Goal: Transaction & Acquisition: Purchase product/service

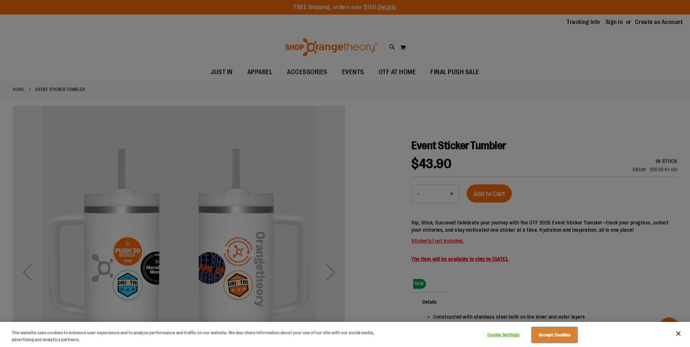
click at [560, 335] on button "Accept Cookies" at bounding box center [554, 334] width 45 height 15
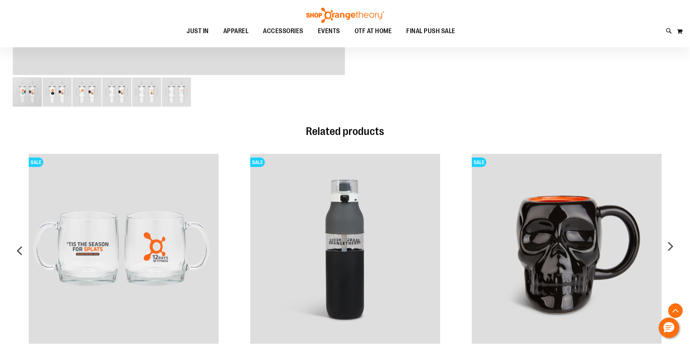
scroll to position [145, 0]
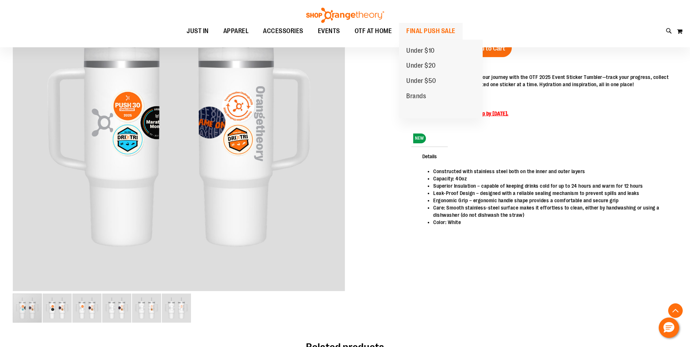
click at [453, 29] on span "FINAL PUSH SALE" at bounding box center [430, 31] width 49 height 16
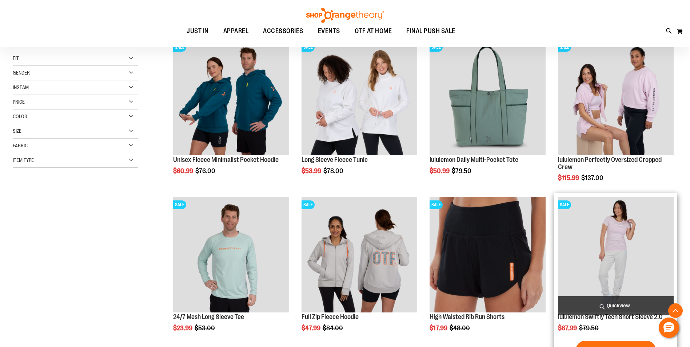
scroll to position [145, 0]
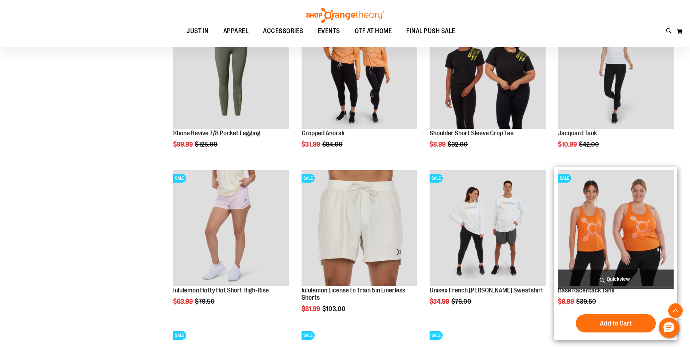
scroll to position [618, 0]
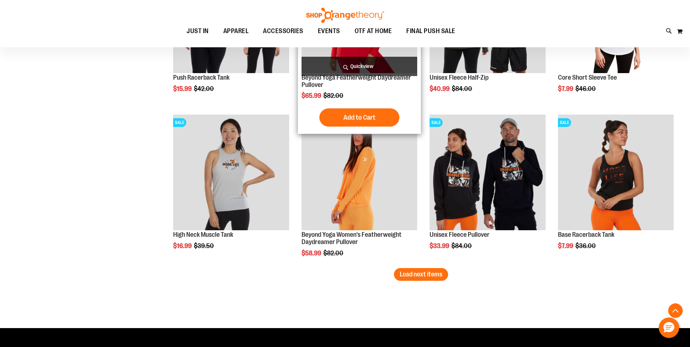
scroll to position [1309, 0]
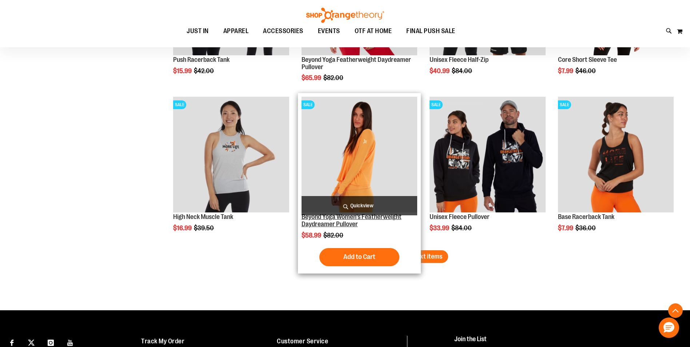
click at [361, 215] on link "Beyond Yoga Women's Featherweight Daydreamer Pullover" at bounding box center [352, 220] width 100 height 15
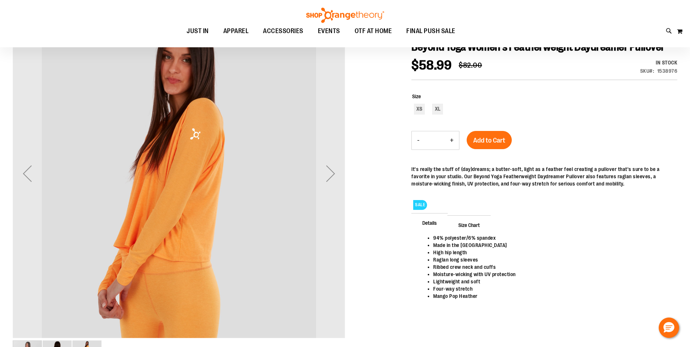
scroll to position [109, 0]
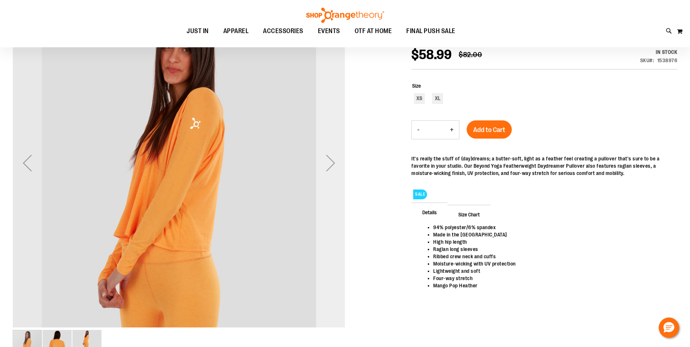
click at [333, 168] on div "Next" at bounding box center [330, 162] width 29 height 29
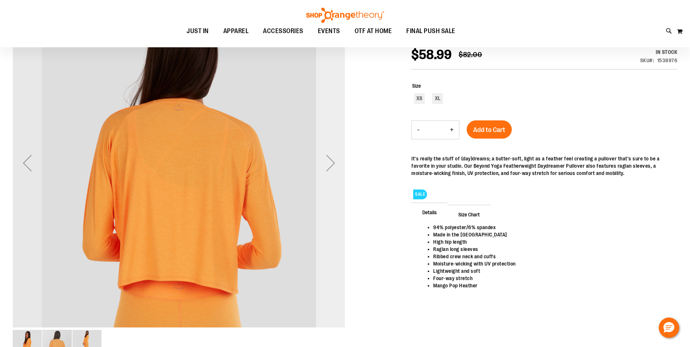
click at [333, 168] on div "Next" at bounding box center [330, 162] width 29 height 29
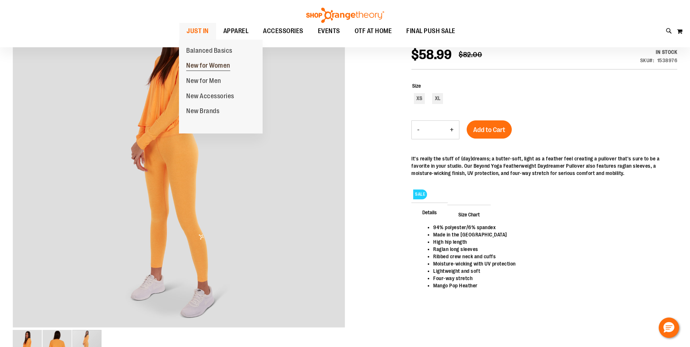
click at [201, 66] on span "New for Women" at bounding box center [208, 66] width 44 height 9
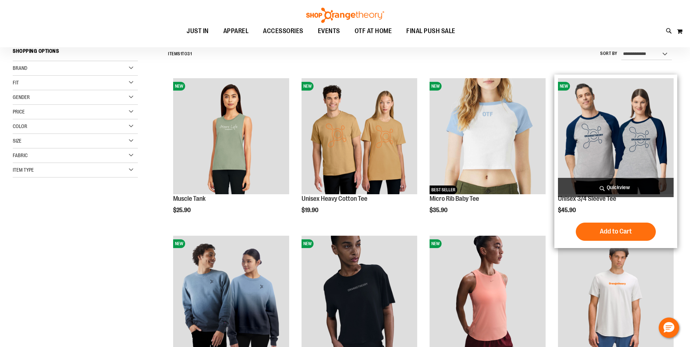
scroll to position [72, 0]
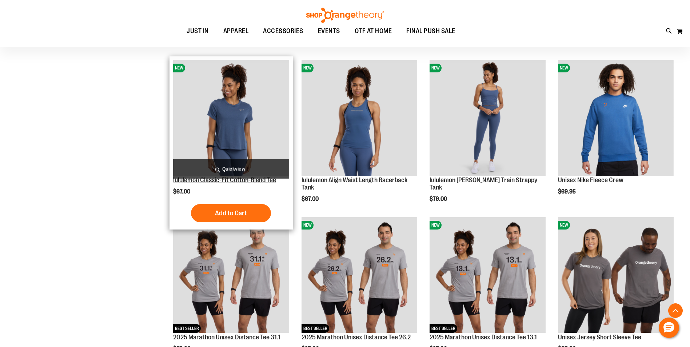
scroll to position [727, 0]
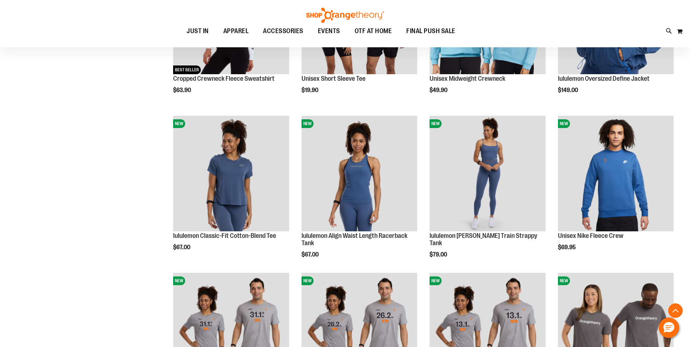
scroll to position [655, 0]
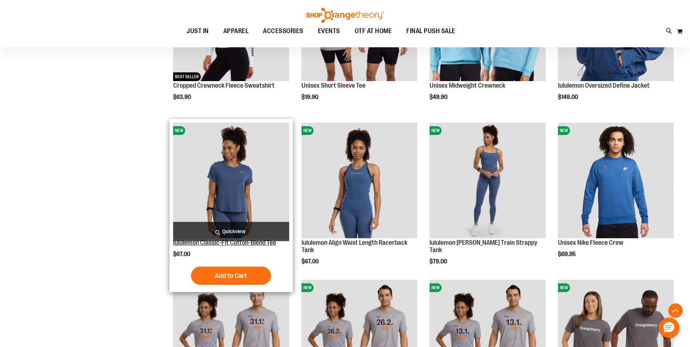
click at [262, 245] on link "lululemon Classic-Fit Cotton-Blend Tee" at bounding box center [224, 242] width 103 height 7
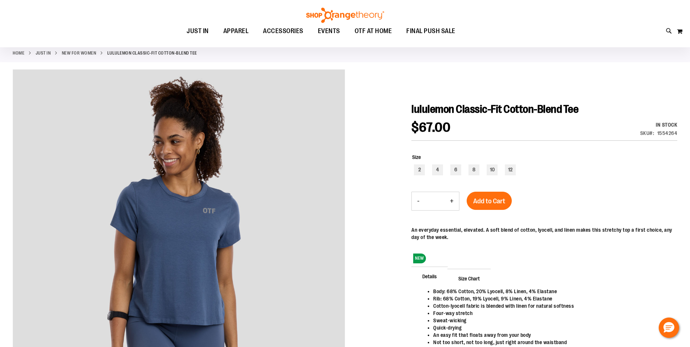
scroll to position [36, 0]
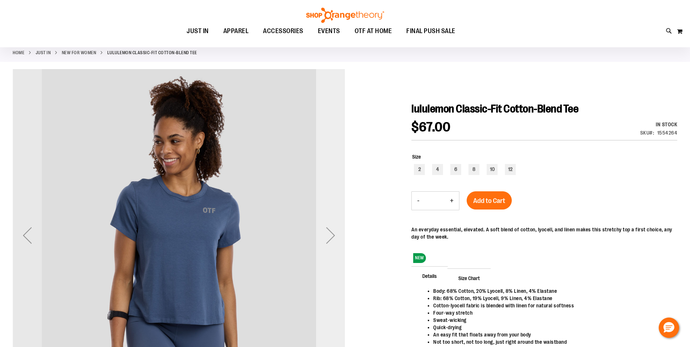
click at [331, 234] on div "Next" at bounding box center [330, 235] width 29 height 29
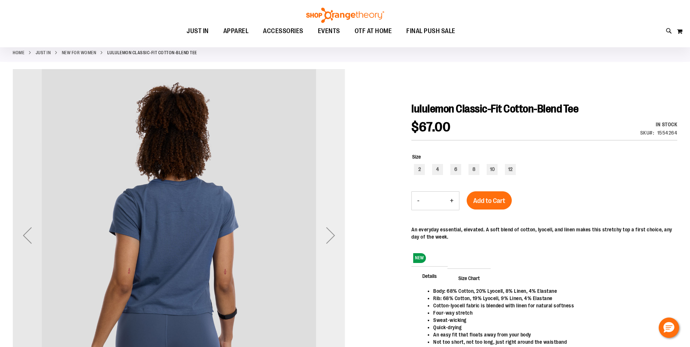
click at [331, 234] on div "Next" at bounding box center [330, 235] width 29 height 29
